Goal: Task Accomplishment & Management: Manage account settings

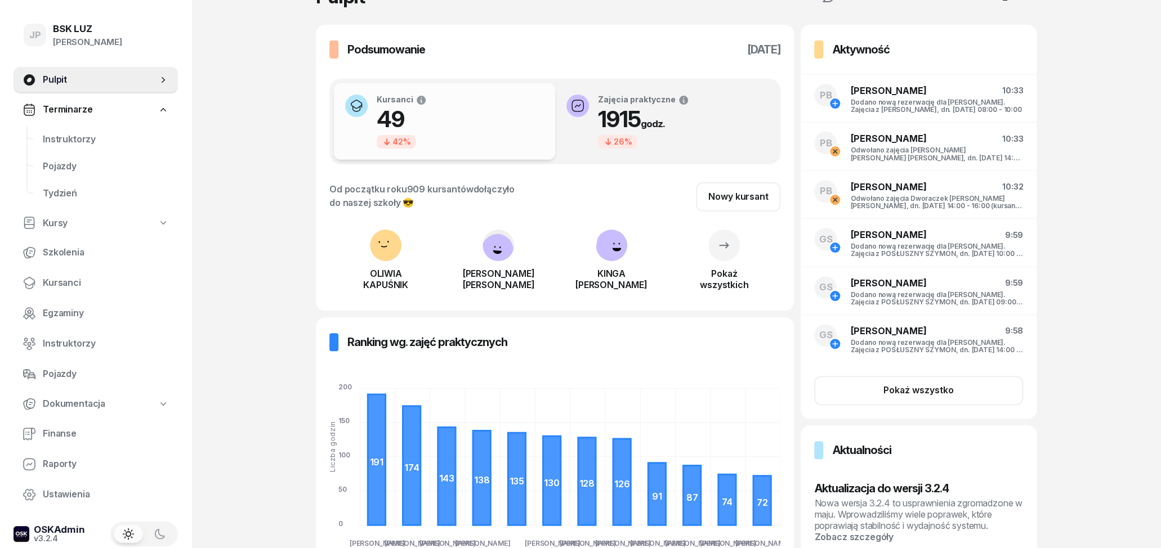
scroll to position [59, 0]
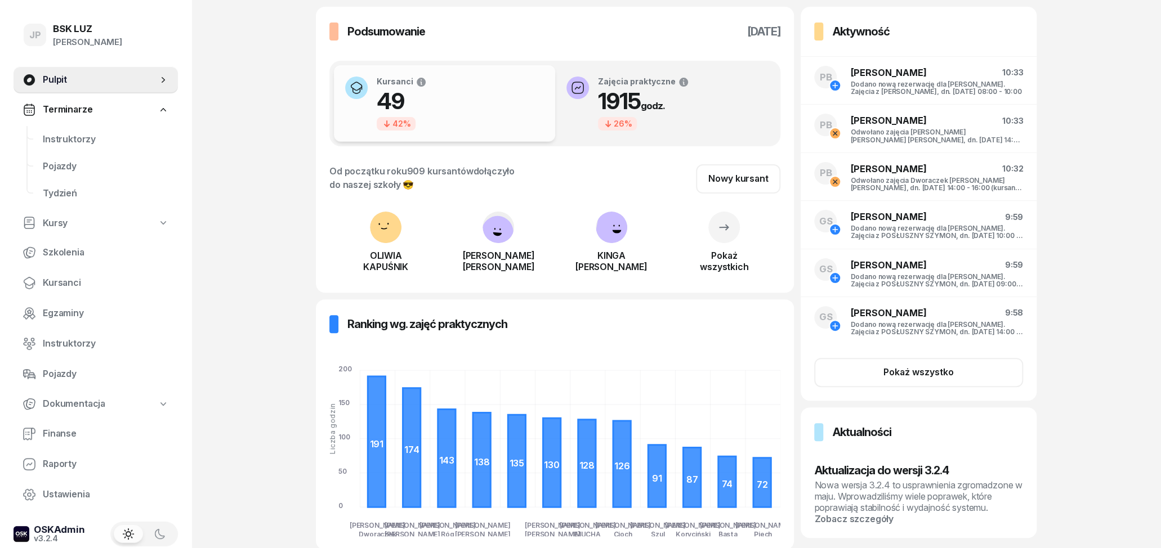
click at [39, 222] on link "Kursy" at bounding box center [96, 224] width 164 height 26
select select
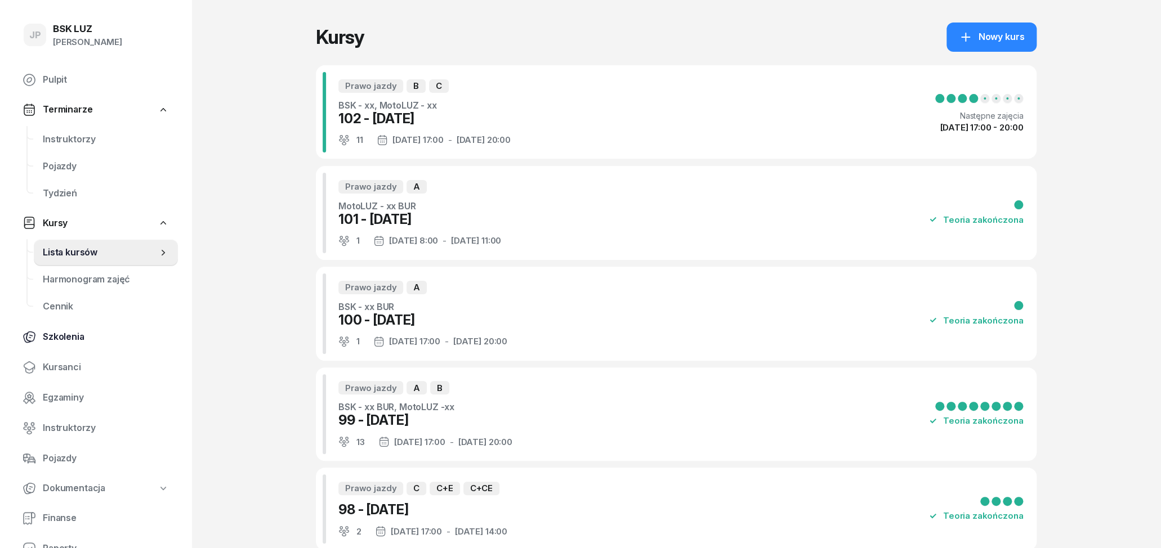
click at [69, 329] on link "Szkolenia" at bounding box center [96, 337] width 164 height 27
select select "createdAt-desc"
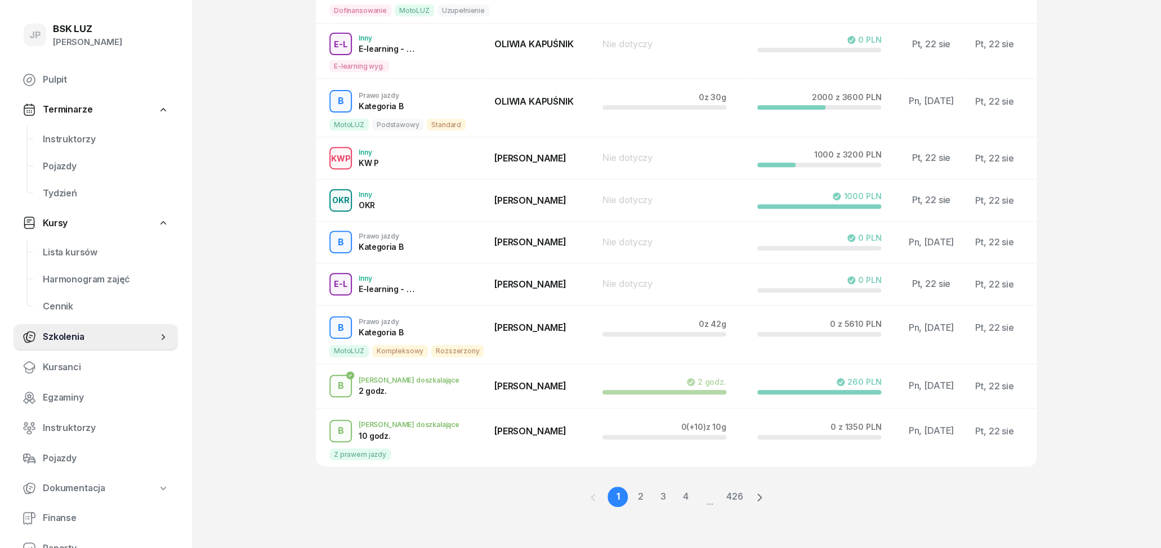
scroll to position [215, 0]
click at [653, 495] on link "2" at bounding box center [663, 495] width 20 height 20
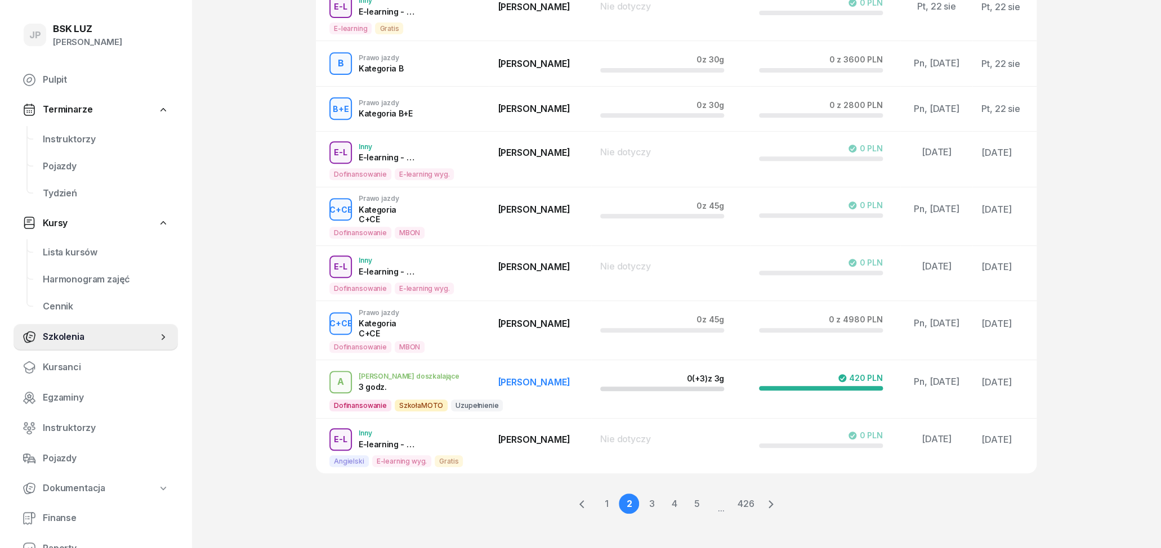
scroll to position [255, 0]
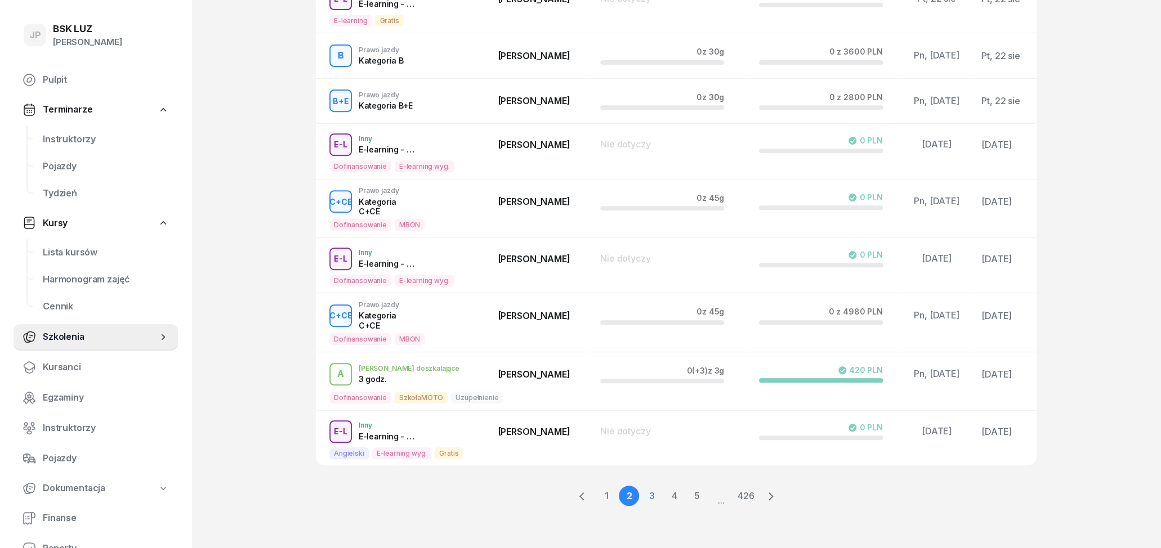
click at [664, 497] on link "3" at bounding box center [674, 496] width 20 height 20
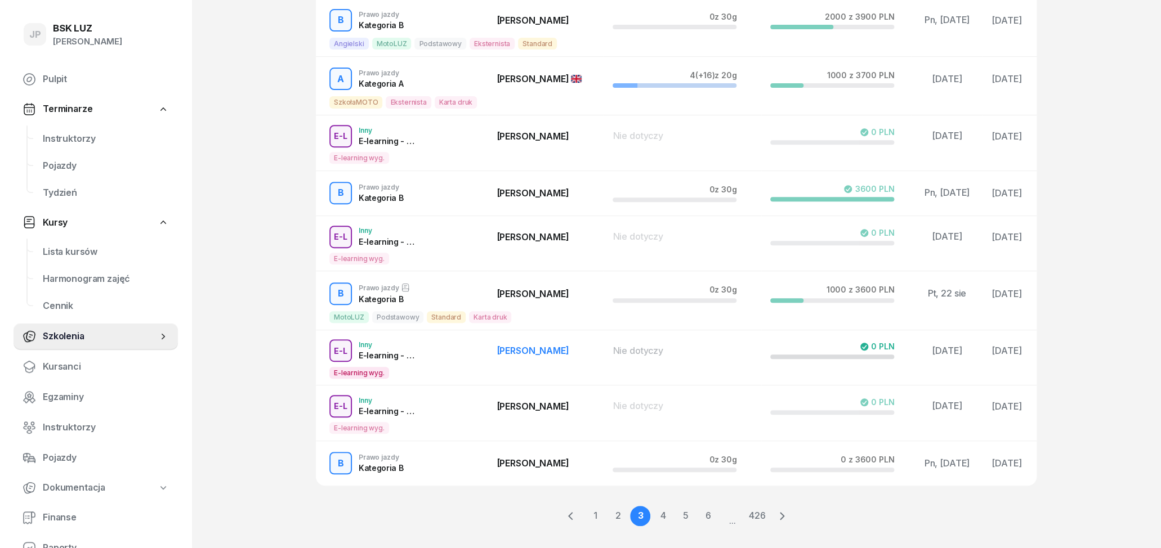
scroll to position [245, 0]
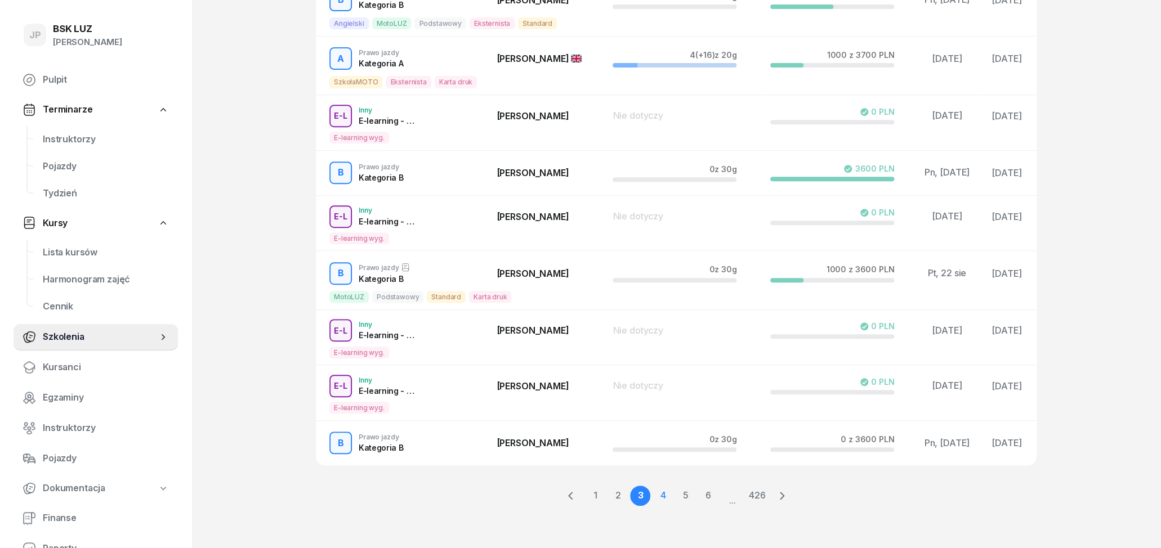
click at [675, 495] on link "4" at bounding box center [685, 496] width 20 height 20
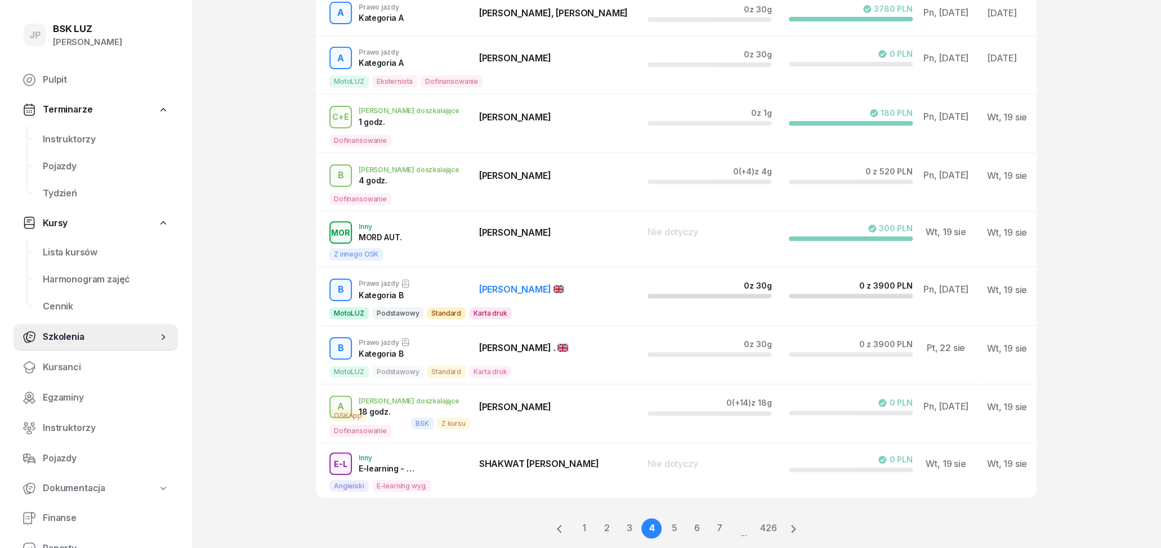
scroll to position [234, 0]
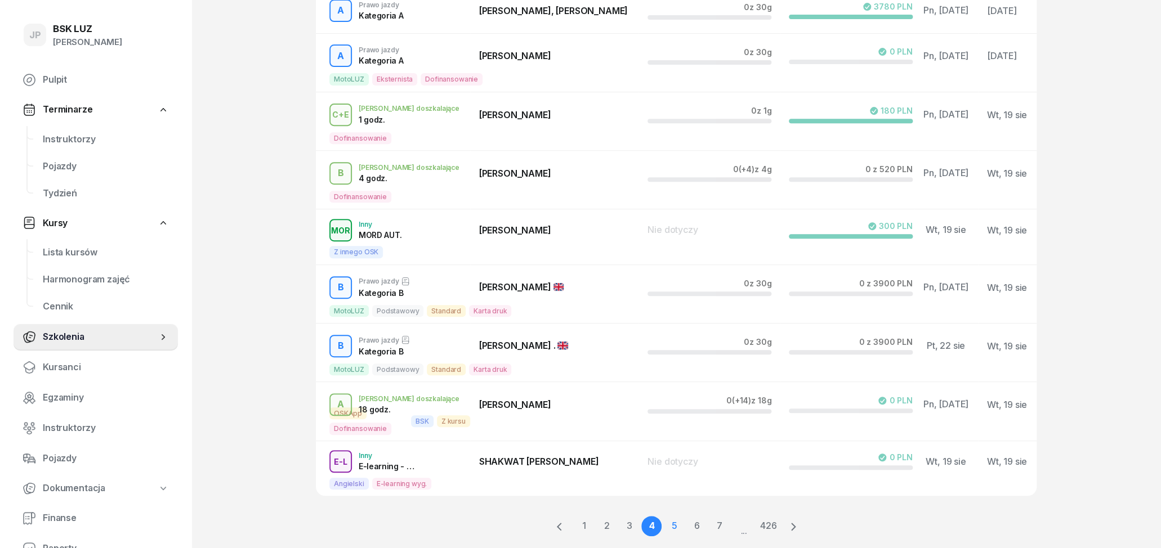
click at [686, 525] on link "5" at bounding box center [696, 526] width 20 height 20
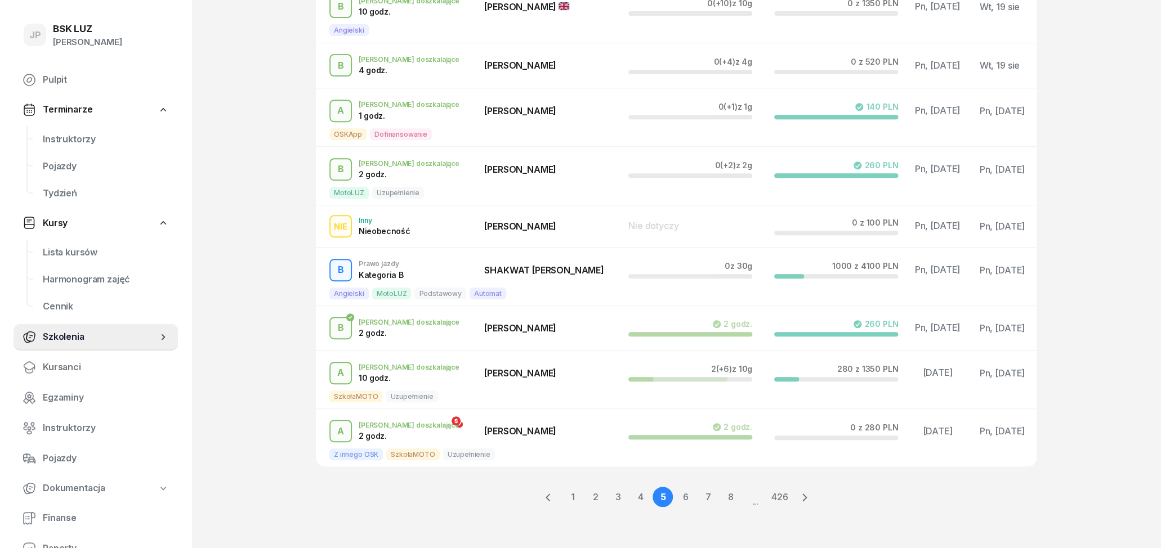
scroll to position [253, 0]
click at [698, 492] on link "6" at bounding box center [708, 495] width 20 height 20
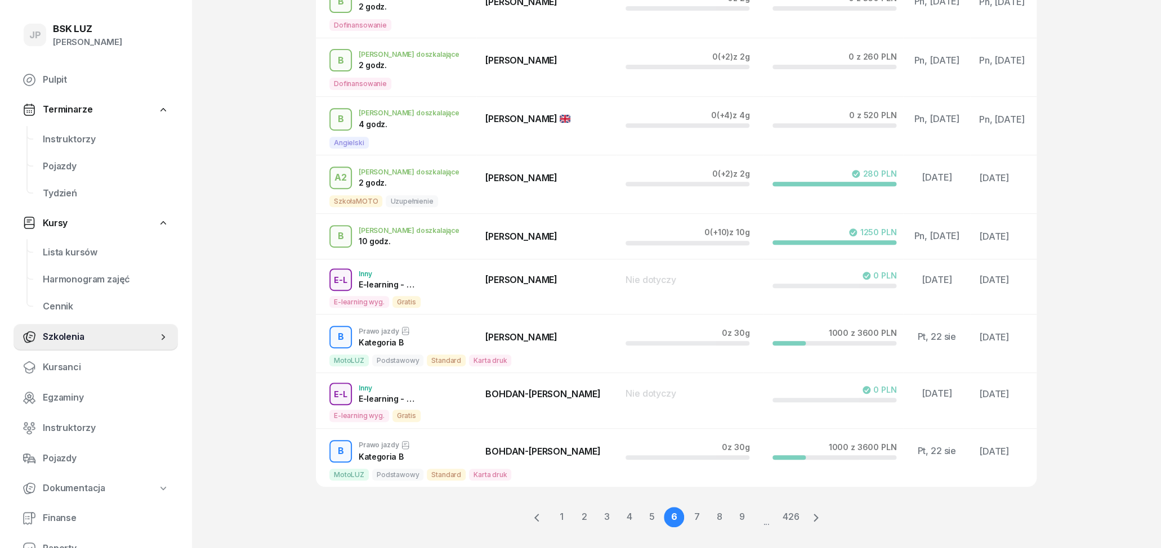
scroll to position [279, 0]
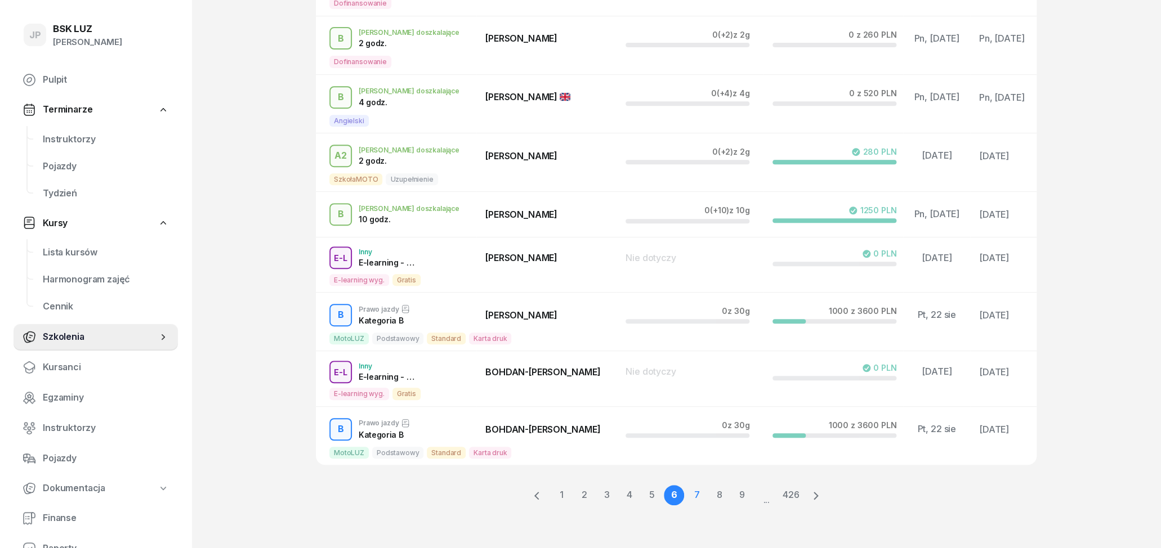
click at [709, 499] on link "7" at bounding box center [719, 495] width 20 height 20
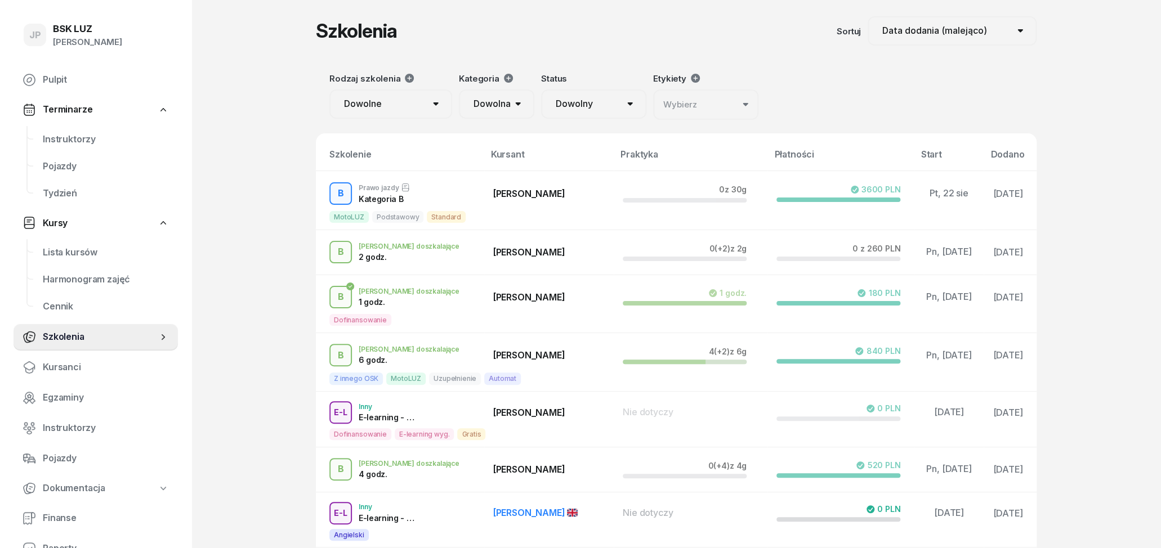
scroll to position [0, 0]
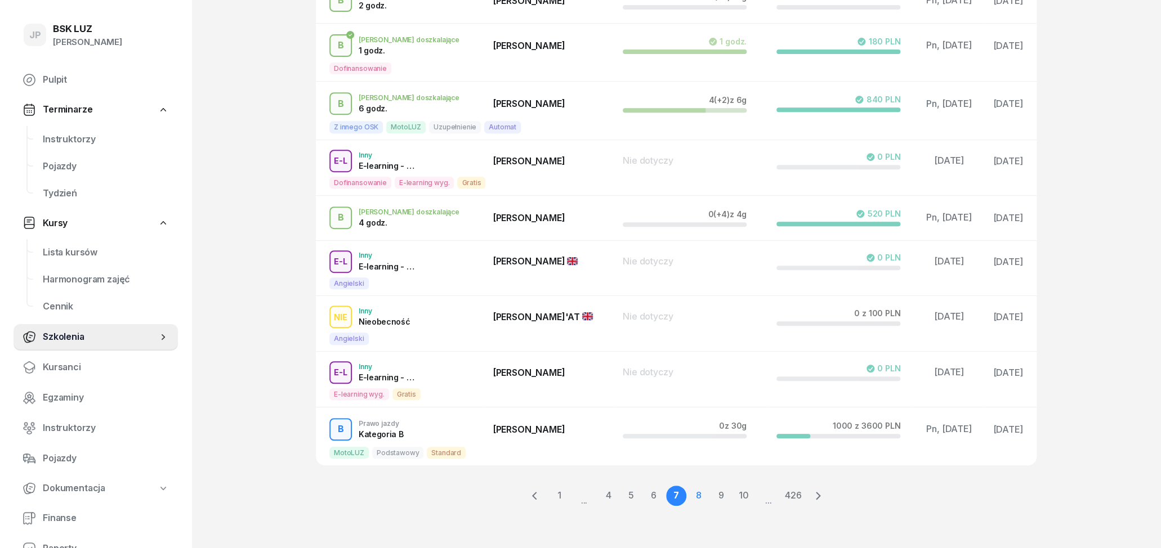
click at [711, 492] on link "8" at bounding box center [721, 496] width 20 height 20
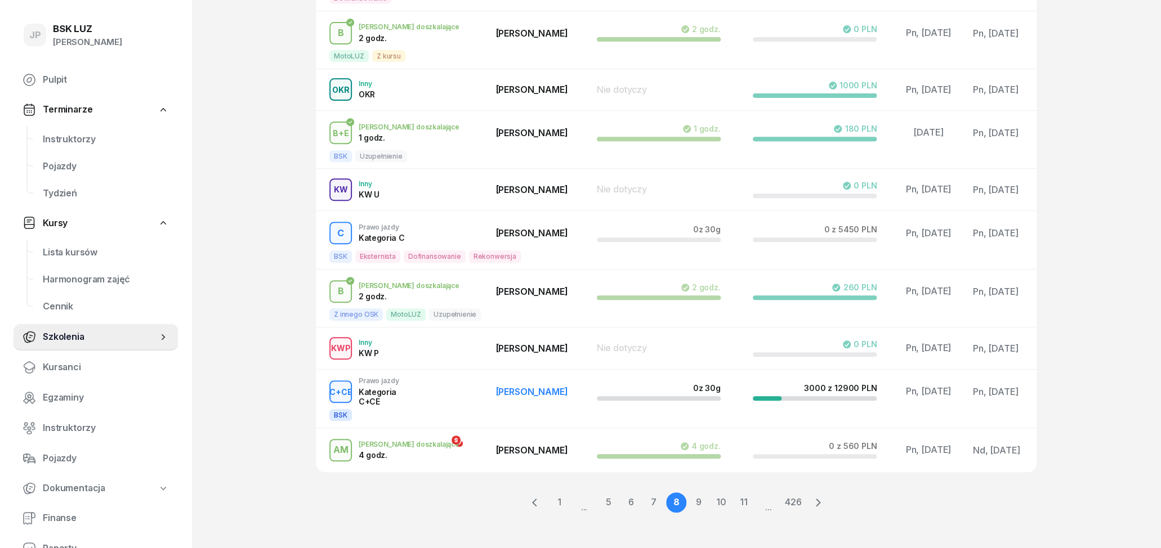
scroll to position [226, 0]
click at [711, 499] on link "9" at bounding box center [721, 502] width 20 height 20
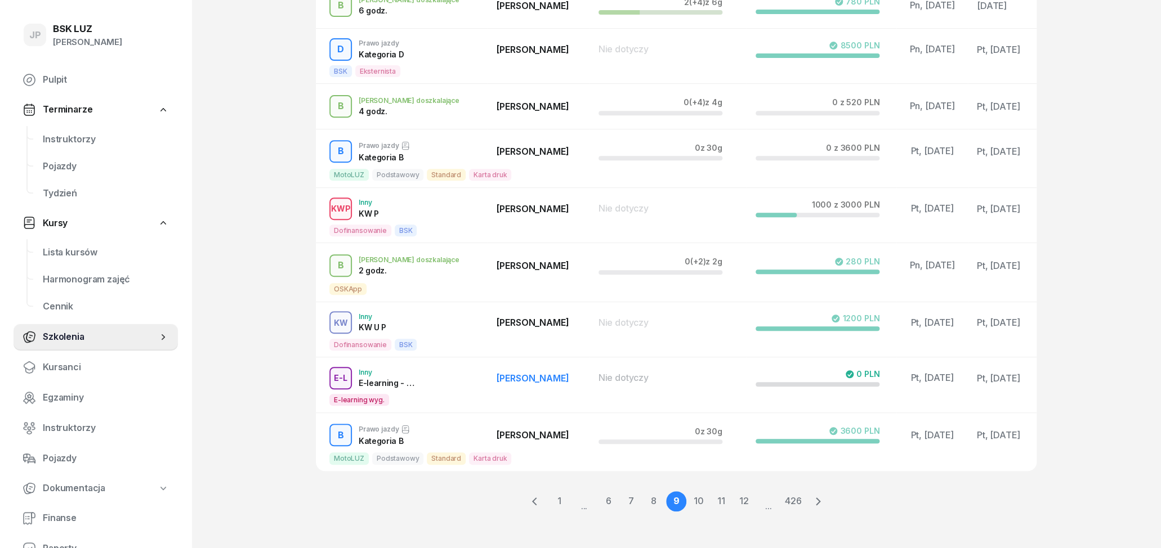
scroll to position [245, 0]
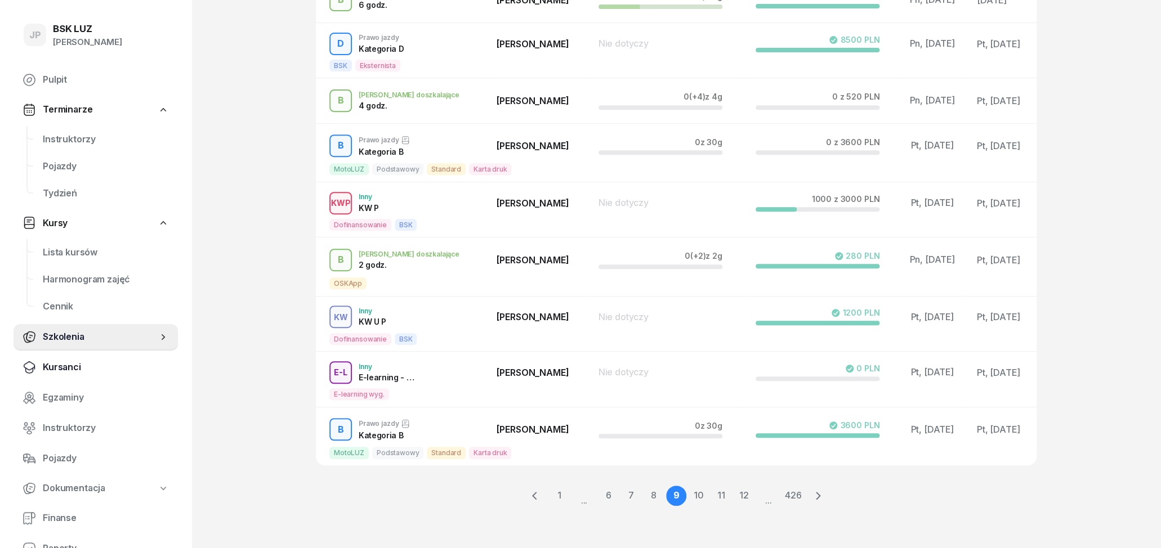
click at [58, 367] on span "Kursanci" at bounding box center [106, 367] width 126 height 15
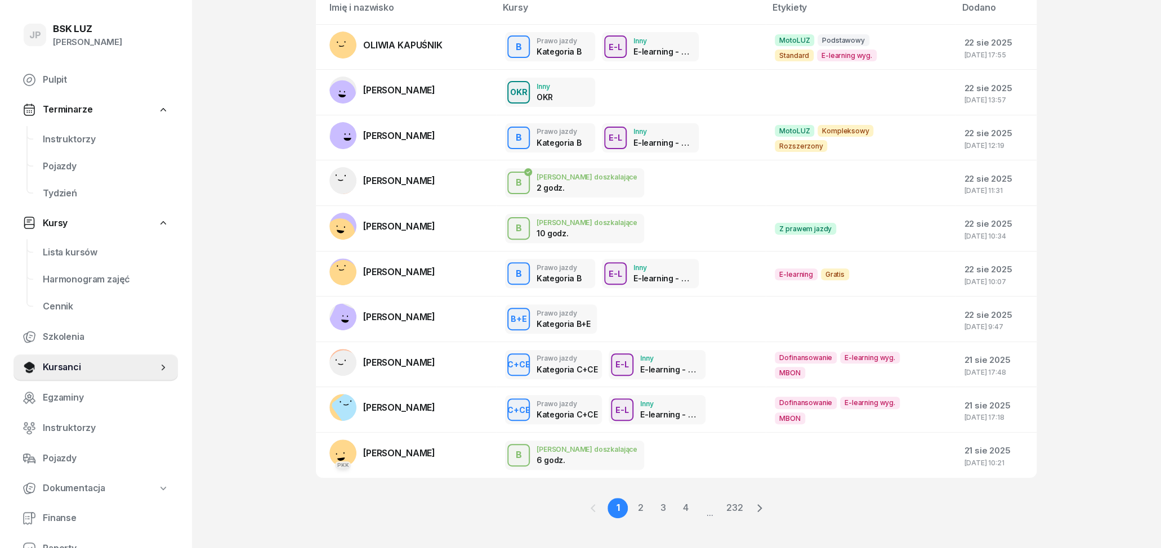
scroll to position [127, 0]
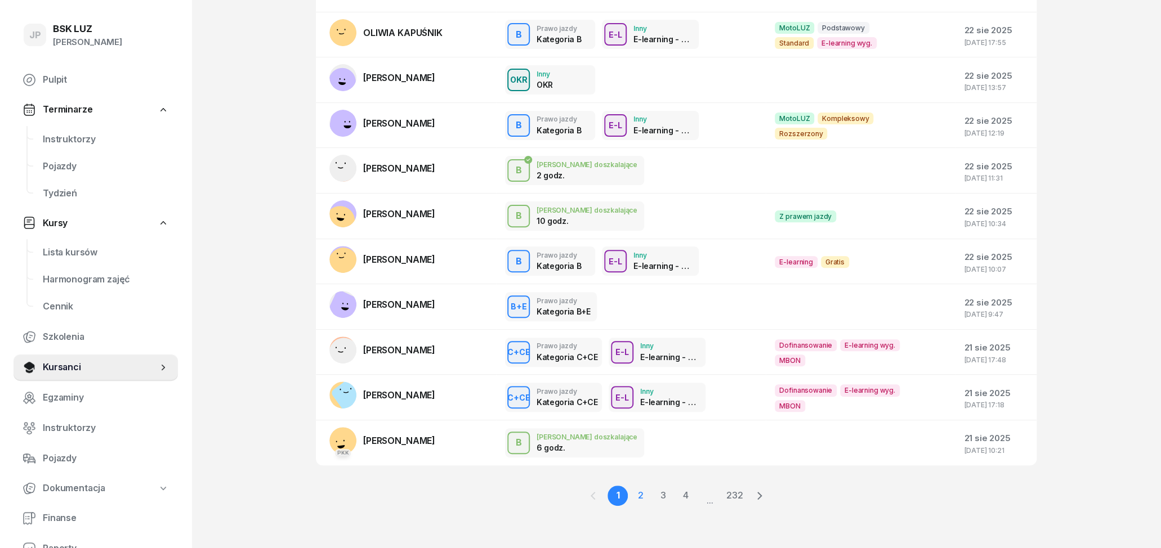
click at [653, 493] on link "2" at bounding box center [663, 496] width 20 height 20
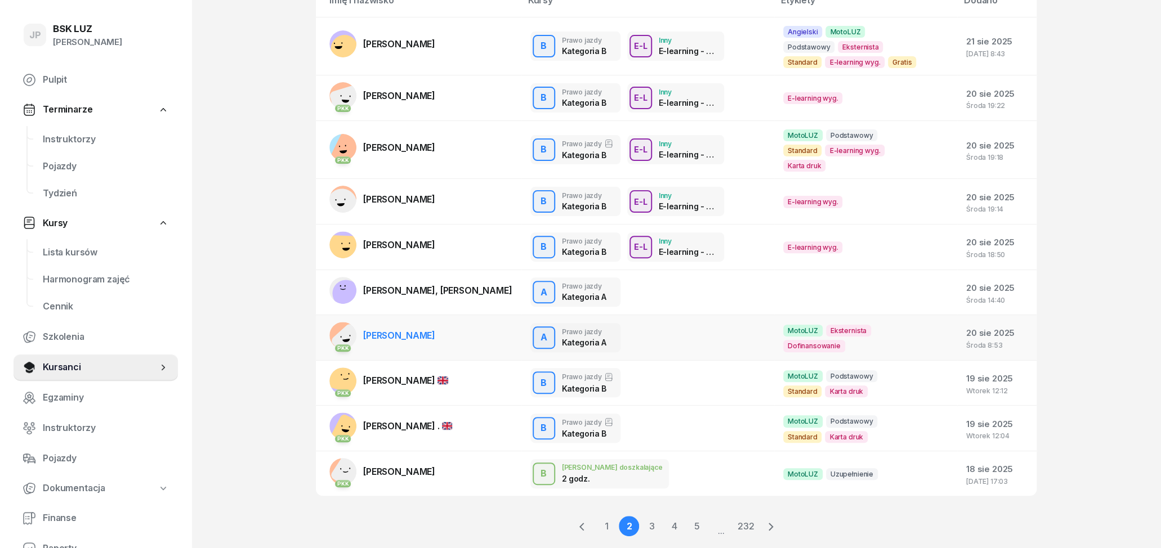
scroll to position [140, 0]
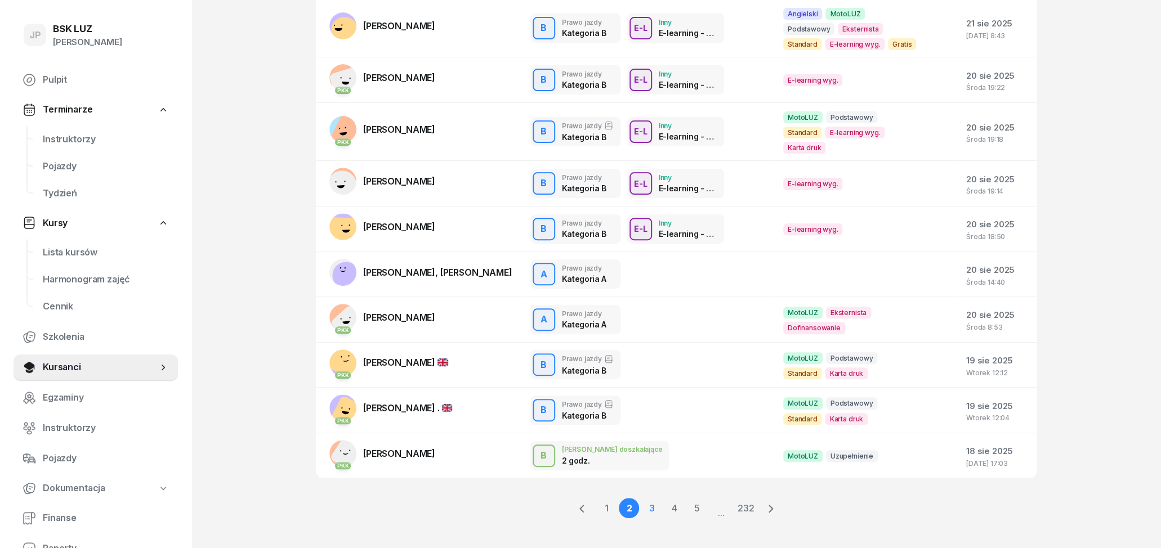
click at [664, 498] on link "3" at bounding box center [674, 508] width 20 height 20
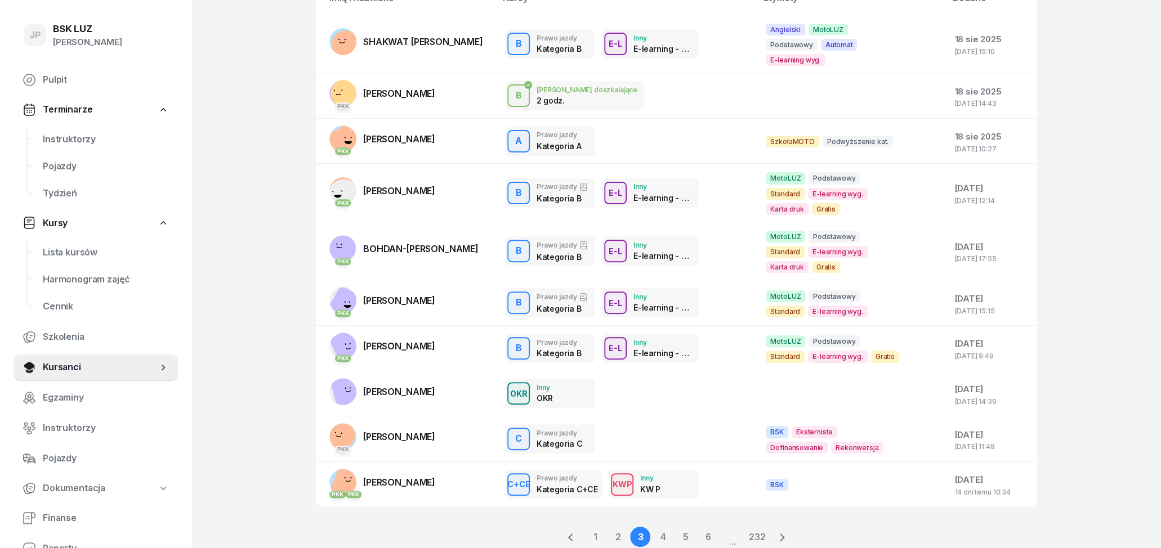
scroll to position [127, 0]
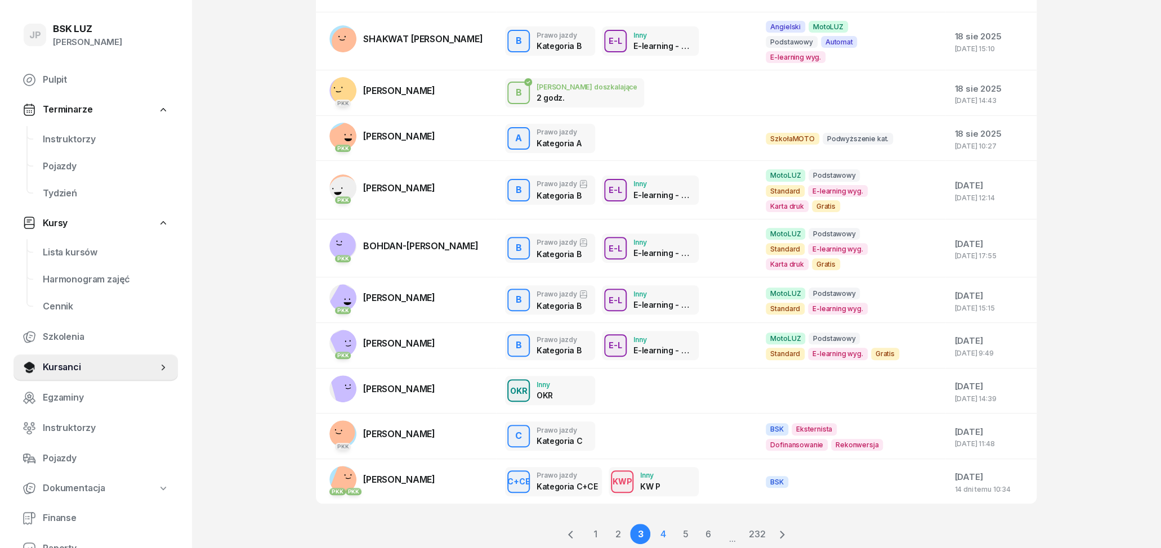
click at [675, 524] on link "4" at bounding box center [685, 534] width 20 height 20
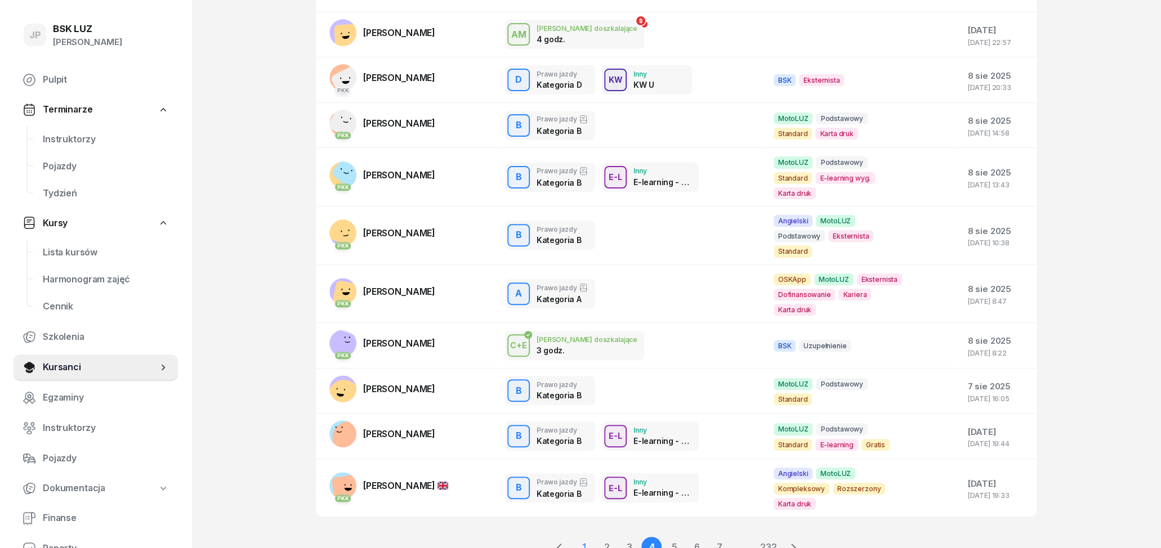
click at [596, 537] on link "1" at bounding box center [606, 547] width 20 height 20
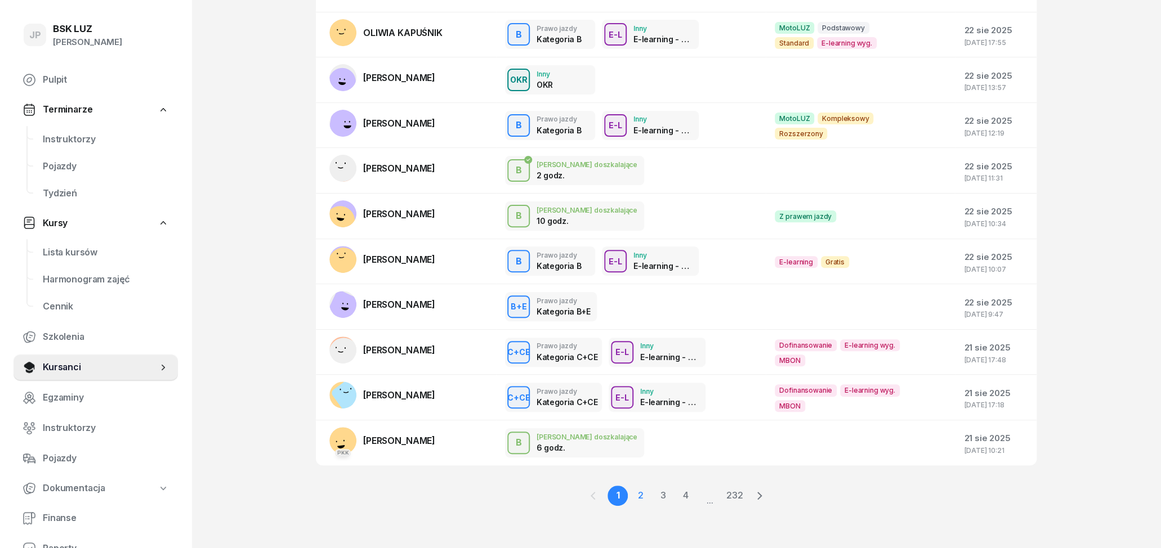
click at [653, 493] on link "2" at bounding box center [663, 496] width 20 height 20
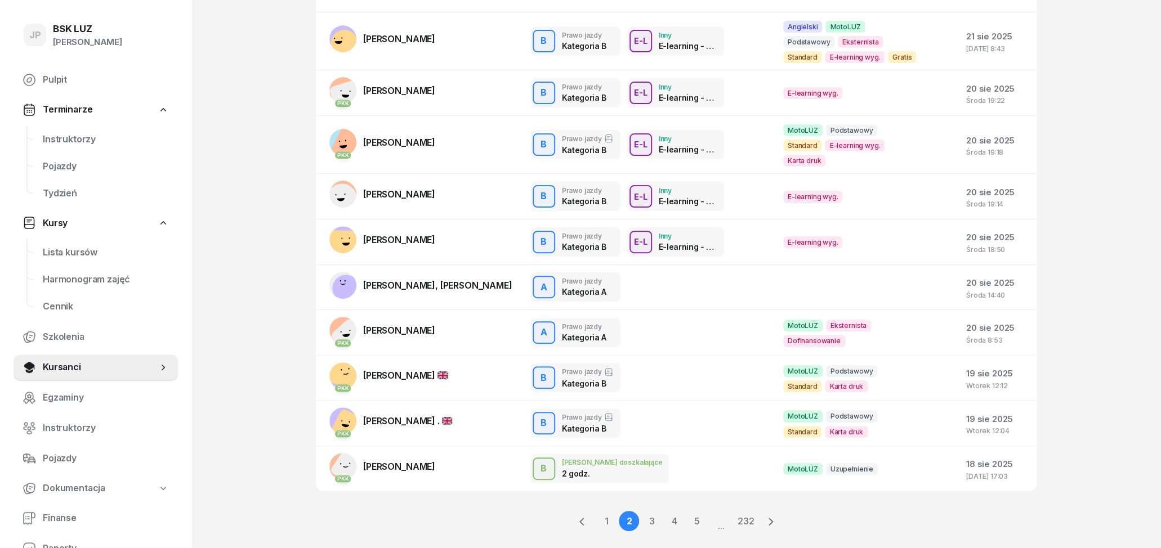
click at [650, 493] on div "1 2 3 4 5 ... 232" at bounding box center [676, 521] width 721 height 61
click at [400, 226] on link "[PERSON_NAME]" at bounding box center [382, 239] width 106 height 27
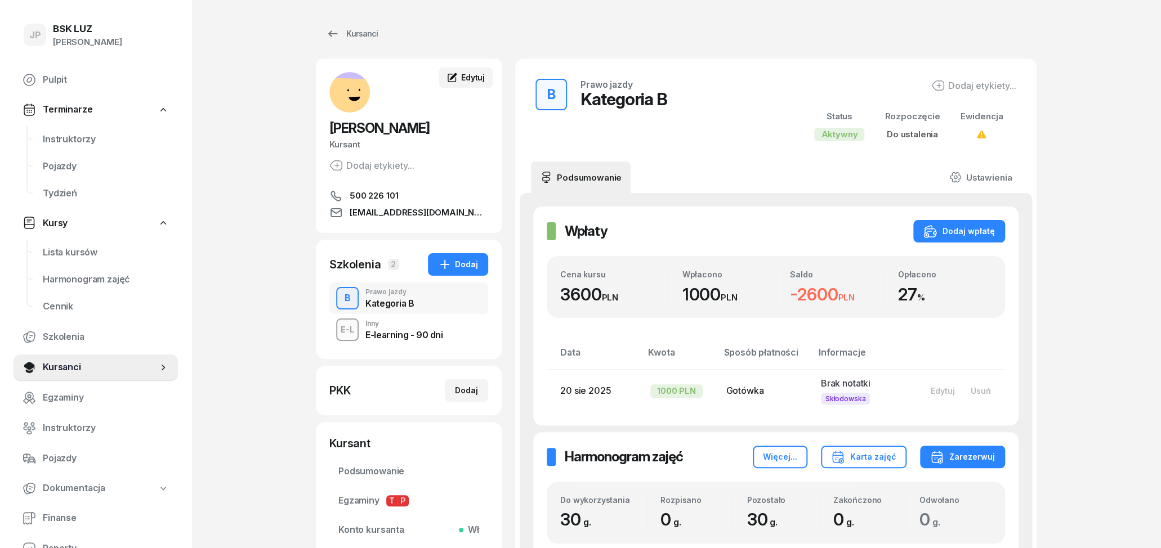
click at [469, 78] on span "Edytuj" at bounding box center [473, 78] width 24 height 10
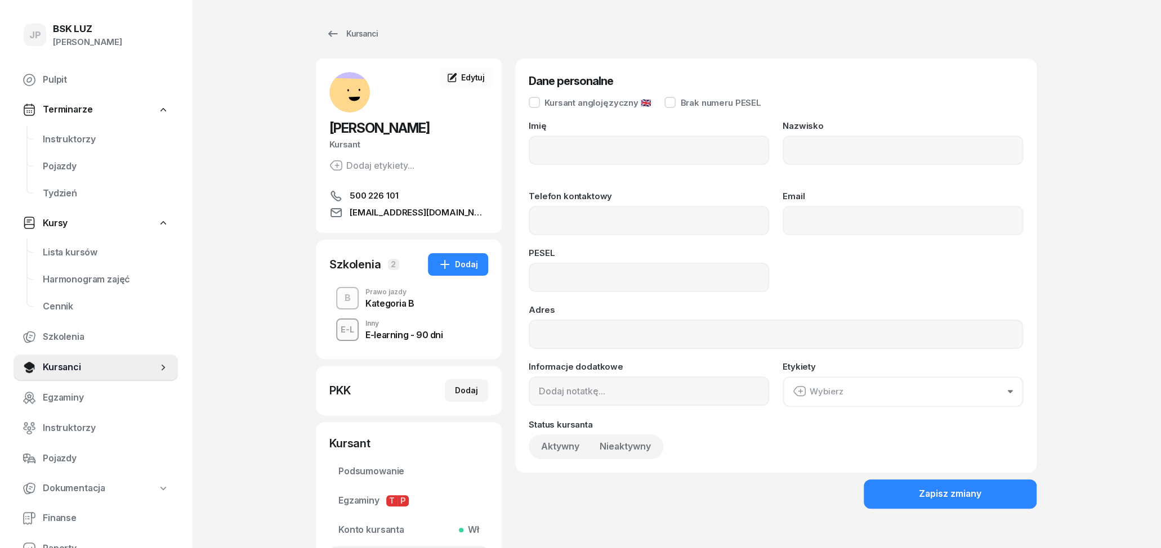
type input "Yevhen"
type input "Zamekhovskyi"
type input "500226101"
type input "[EMAIL_ADDRESS][DOMAIN_NAME]"
type input "06300614352"
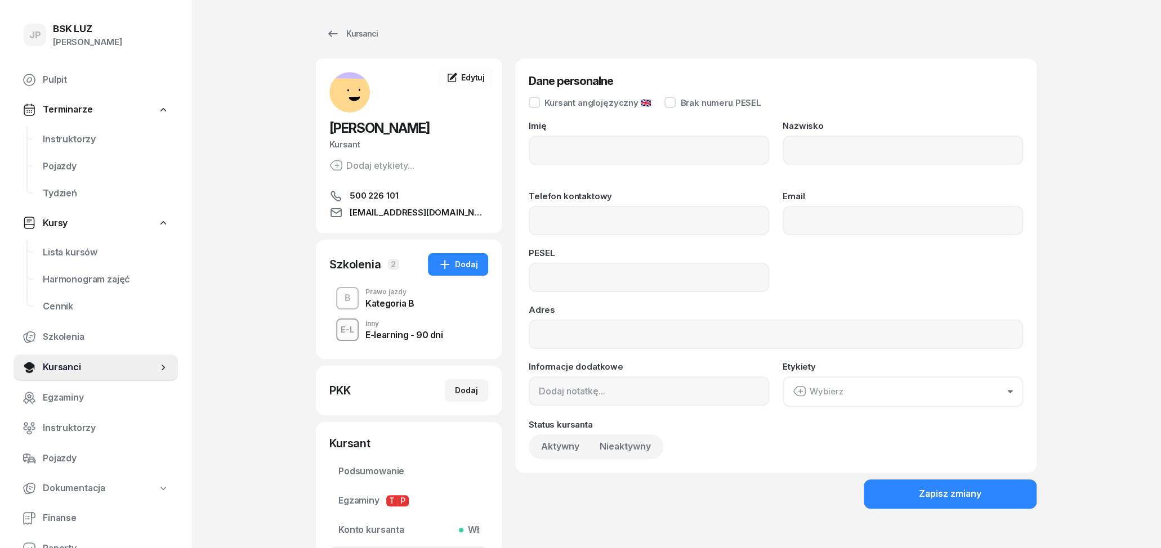
type input "ul. [PERSON_NAME][STREET_ADDRESS]"
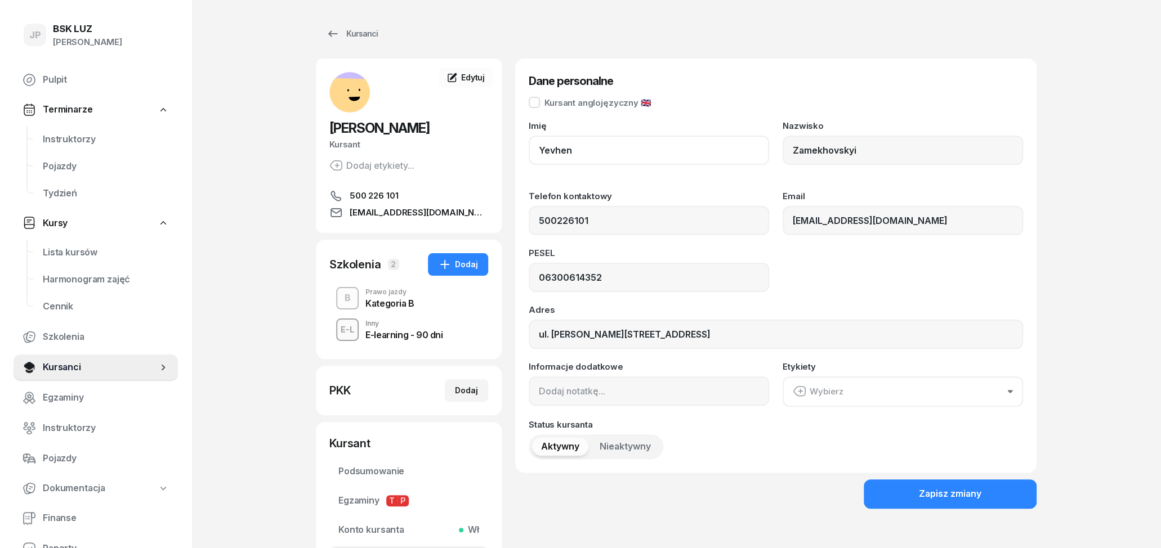
click at [649, 152] on input "Yevhen" at bounding box center [649, 150] width 240 height 29
click at [571, 150] on input "[PERSON_NAME] [PERSON_NAME]" at bounding box center [649, 150] width 240 height 29
type input "[PERSON_NAME]"
click at [883, 148] on input "Zamekhovskyi" at bounding box center [903, 150] width 240 height 29
click at [857, 146] on input "Zamekhovskyi ZAMEKHOVSKYI" at bounding box center [903, 150] width 240 height 29
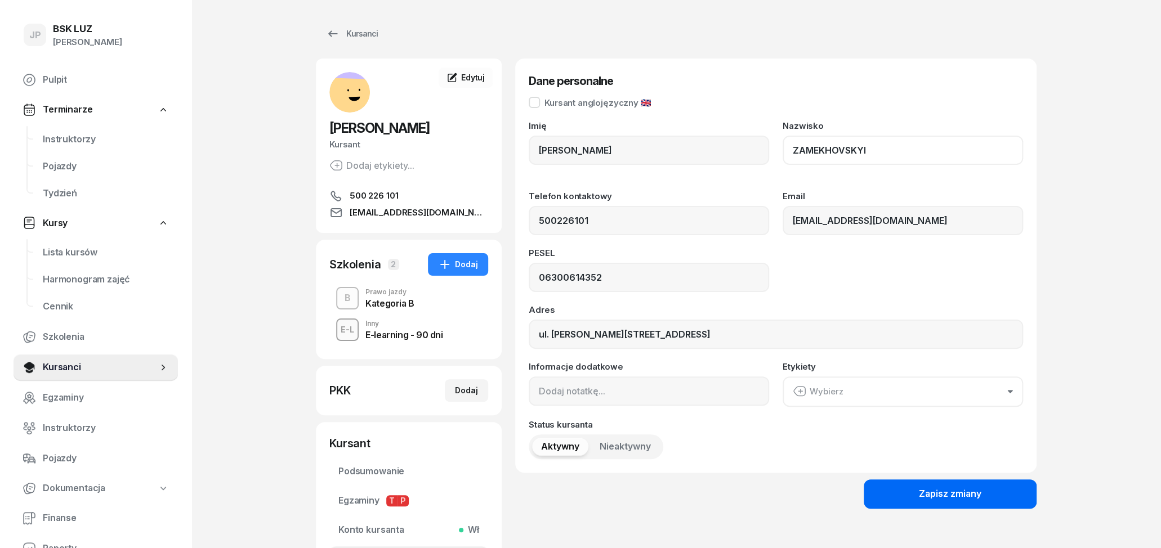
type input "ZAMEKHOVSKYI"
click at [966, 499] on div "Zapisz zmiany" at bounding box center [950, 494] width 62 height 15
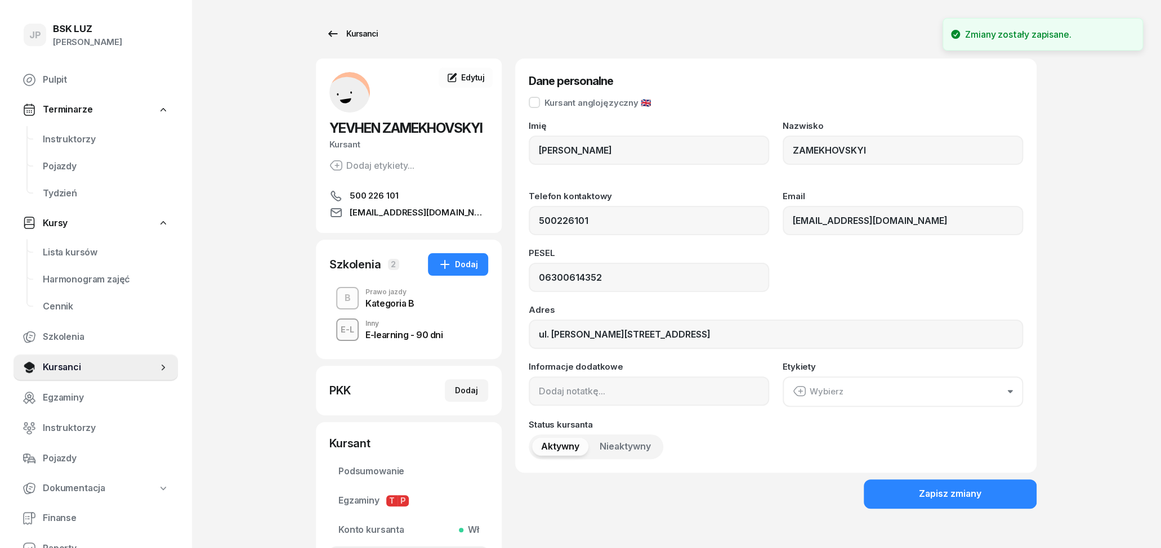
click at [330, 36] on icon at bounding box center [333, 33] width 10 height 6
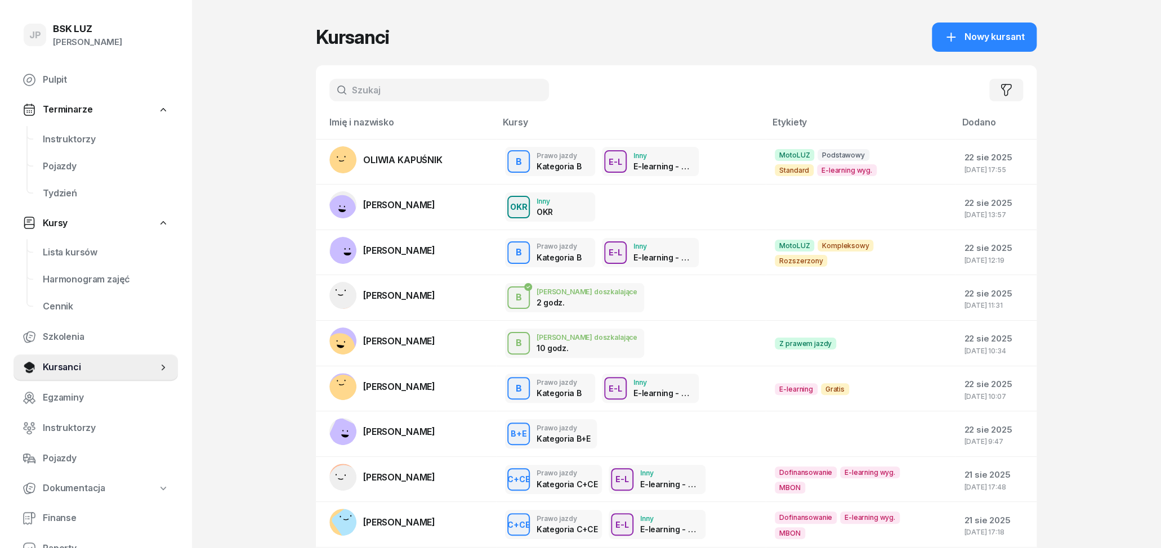
click at [373, 87] on input "text" at bounding box center [439, 90] width 220 height 23
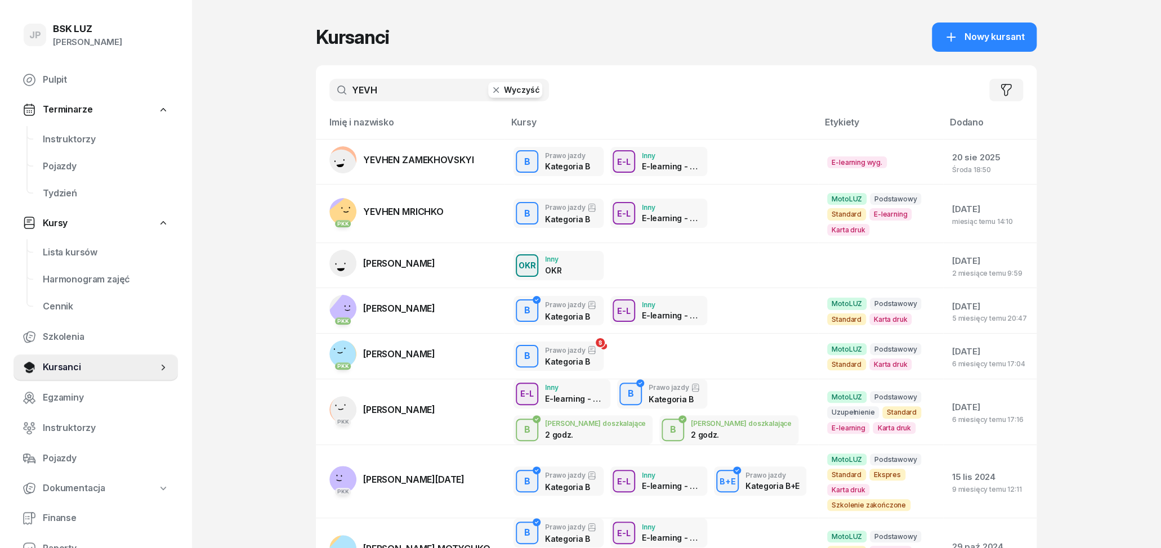
type input "YEVH"
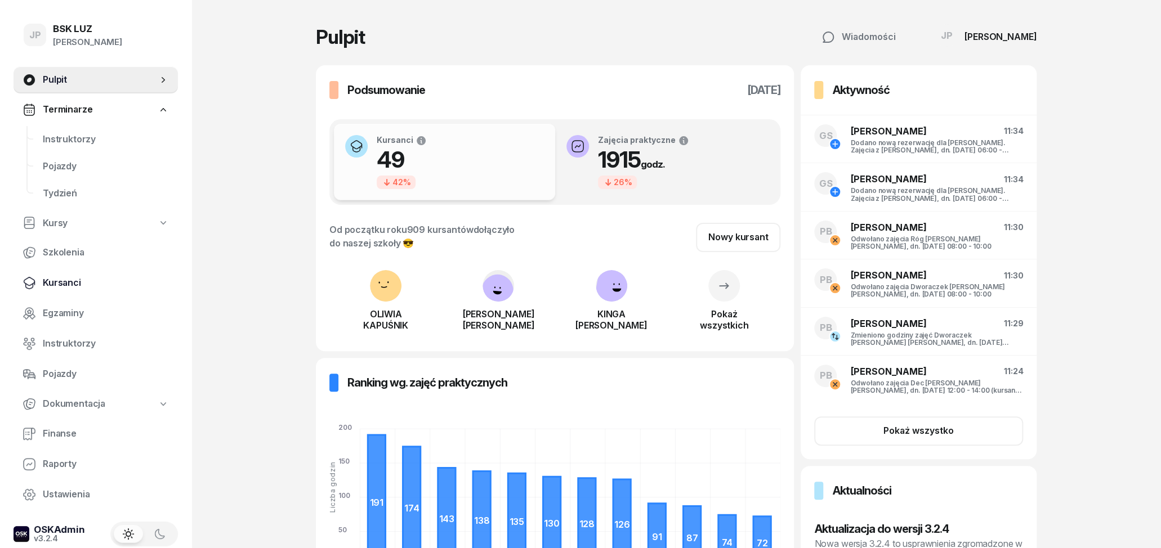
click at [73, 279] on span "Kursanci" at bounding box center [106, 283] width 126 height 15
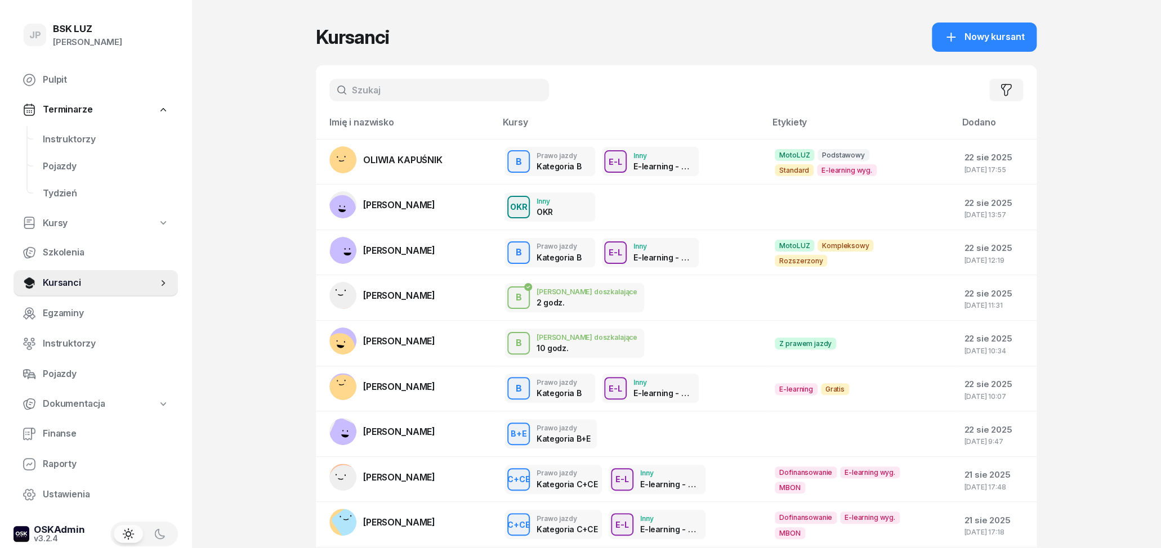
click at [439, 95] on input "text" at bounding box center [439, 90] width 220 height 23
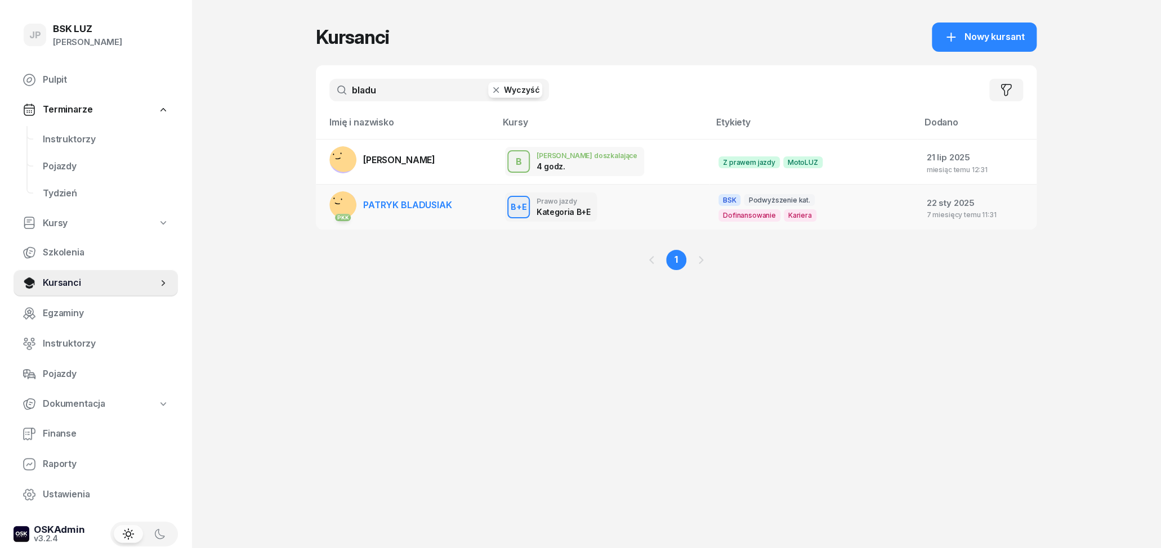
type input "bladu"
click at [423, 204] on span "PATRYK BLADUSIAK" at bounding box center [407, 204] width 88 height 11
